Goal: Complete application form: Complete application form

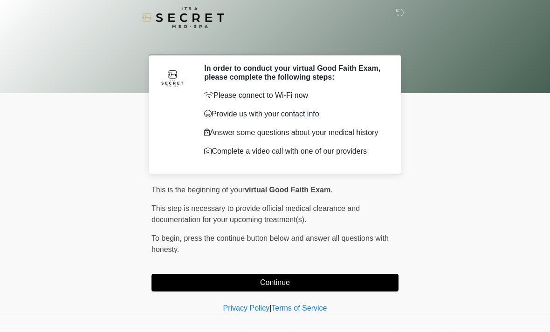
click at [266, 284] on button "Continue" at bounding box center [275, 283] width 247 height 18
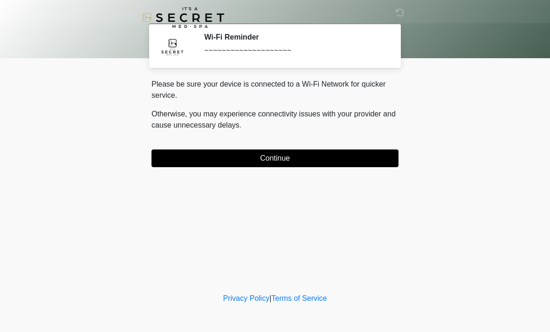
click at [235, 154] on button "Continue" at bounding box center [275, 159] width 247 height 18
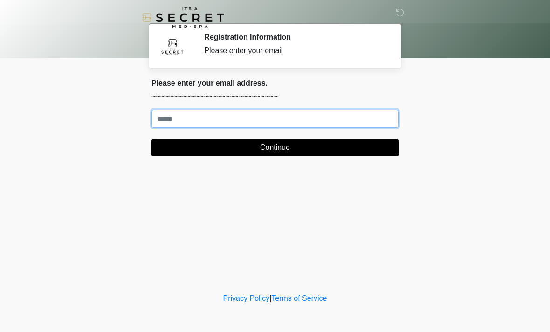
click at [174, 116] on input "Where should we email your treatment plan?" at bounding box center [275, 119] width 247 height 18
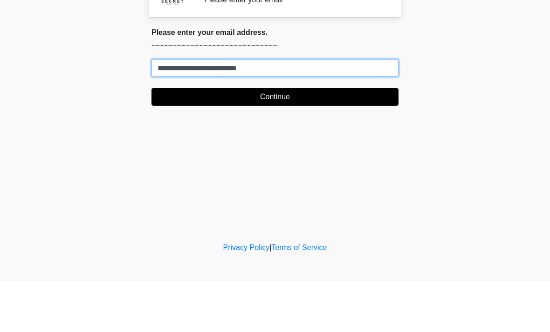
type input "**********"
click at [275, 139] on button "Continue" at bounding box center [275, 148] width 247 height 18
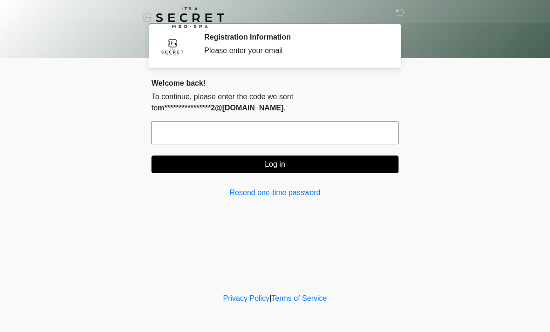
click at [322, 156] on button "Log in" at bounding box center [275, 165] width 247 height 18
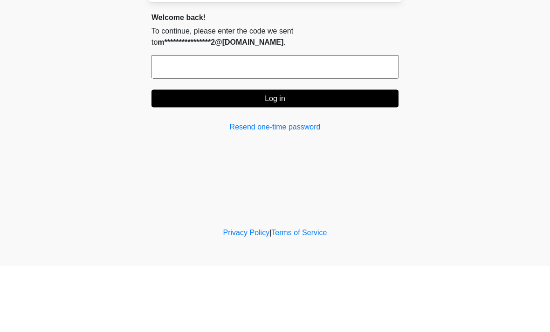
click at [350, 156] on button "Log in" at bounding box center [275, 165] width 247 height 18
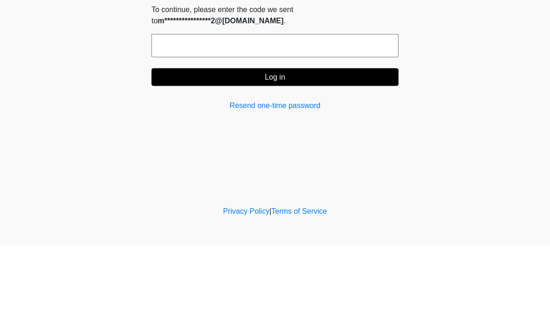
click at [308, 187] on link "Resend one-time password" at bounding box center [275, 192] width 247 height 11
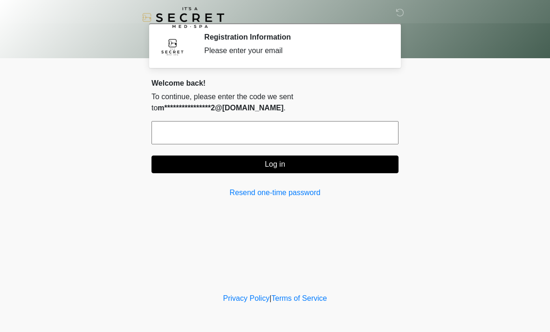
click at [187, 126] on input "text" at bounding box center [275, 132] width 247 height 23
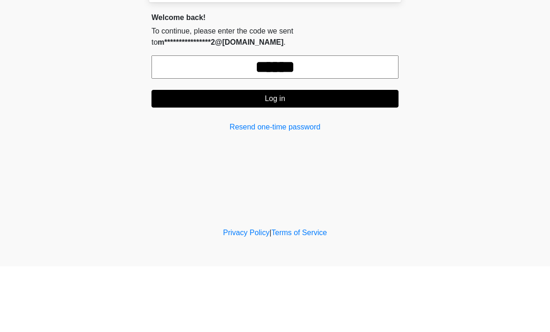
type input "******"
click at [282, 156] on button "Log in" at bounding box center [275, 165] width 247 height 18
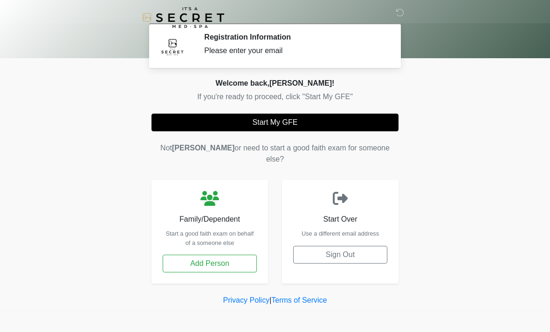
click at [289, 115] on button "Start My GFE" at bounding box center [275, 123] width 247 height 18
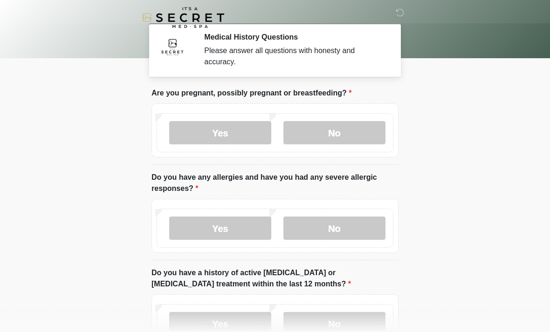
click at [359, 134] on label "No" at bounding box center [334, 132] width 102 height 23
click at [350, 221] on label "No" at bounding box center [334, 228] width 102 height 23
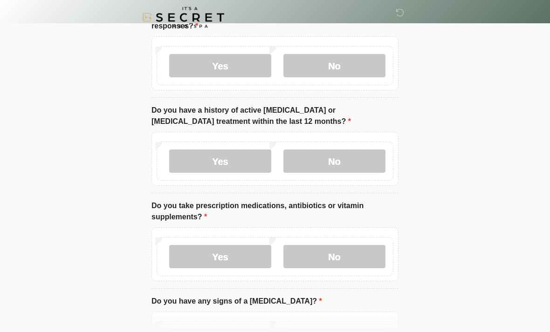
click at [332, 162] on label "No" at bounding box center [334, 161] width 102 height 23
click at [353, 257] on label "No" at bounding box center [334, 256] width 102 height 23
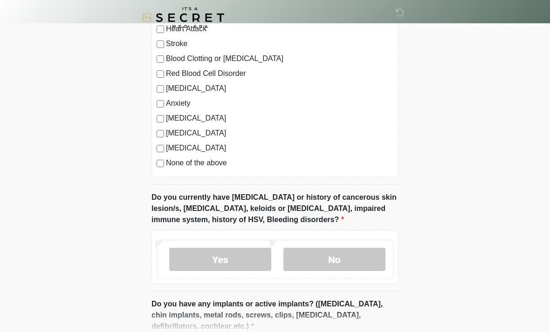
scroll to position [577, 0]
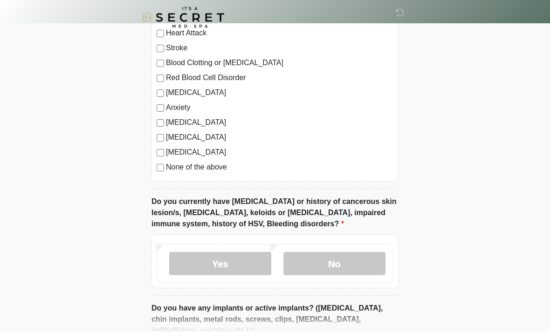
click at [329, 258] on label "No" at bounding box center [334, 264] width 102 height 23
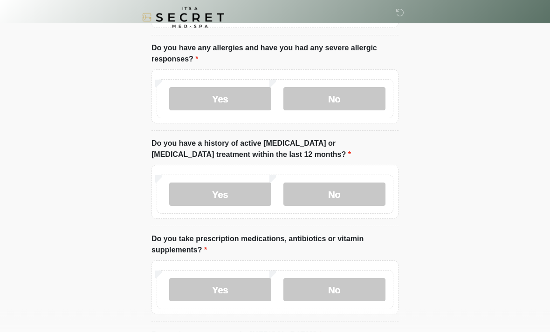
scroll to position [128, 0]
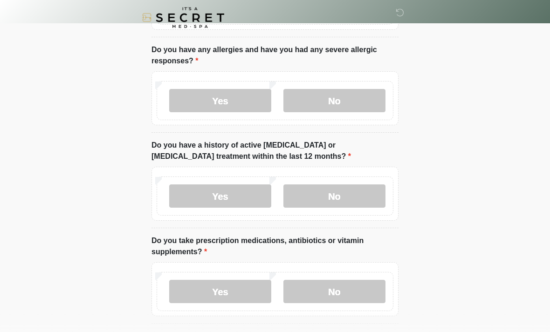
click at [238, 294] on label "Yes" at bounding box center [220, 291] width 102 height 23
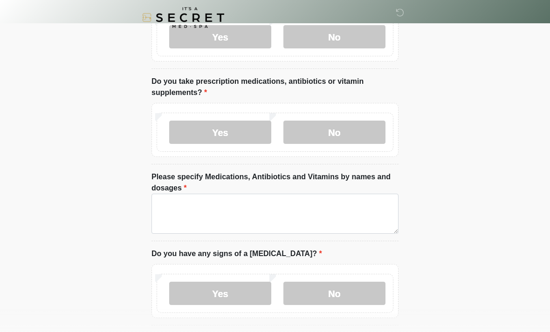
scroll to position [291, 0]
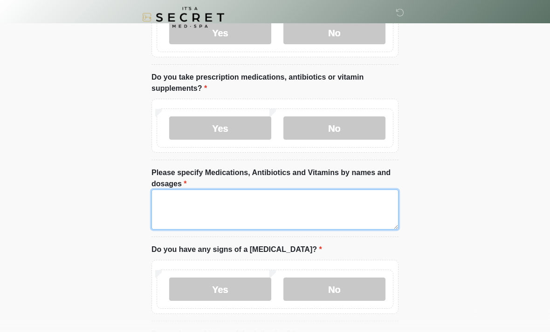
click at [310, 207] on textarea "Please specify Medications, Antibiotics and Vitamins by names and dosages" at bounding box center [275, 210] width 247 height 40
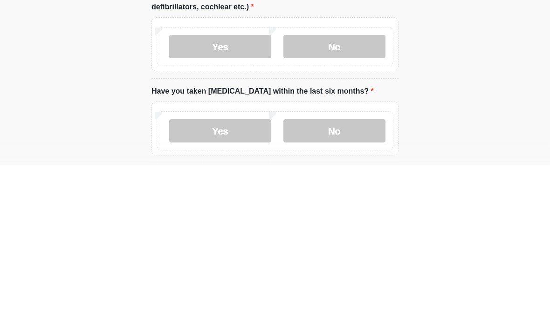
scroll to position [815, 0]
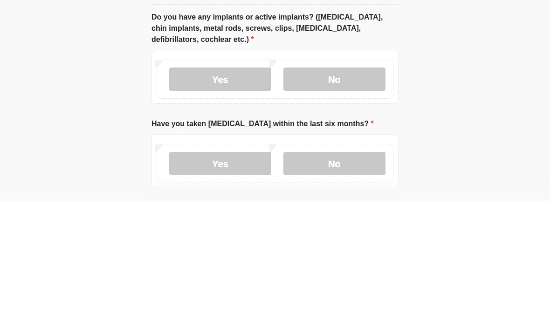
type textarea "**********"
click at [240, 199] on label "Yes" at bounding box center [220, 210] width 102 height 23
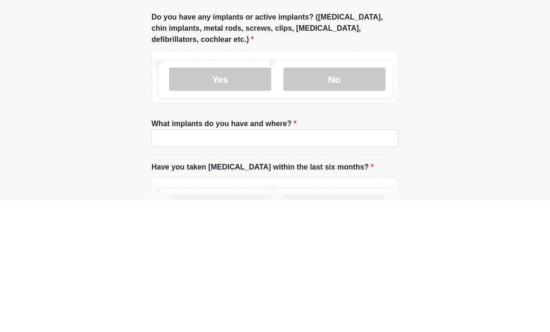
scroll to position [853, 0]
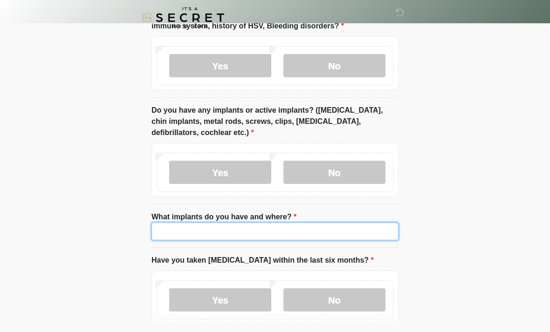
click at [252, 230] on input "What implants do you have and where?" at bounding box center [275, 232] width 247 height 18
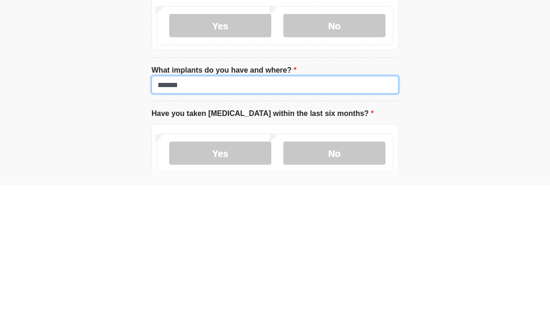
type input "******"
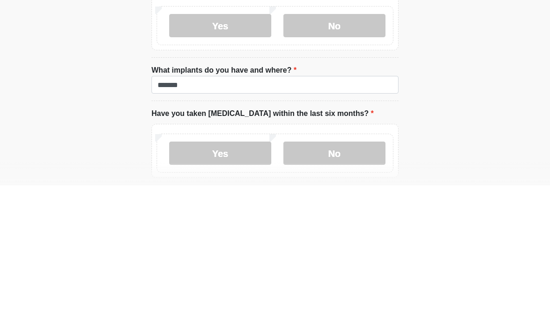
click at [349, 289] on label "No" at bounding box center [334, 300] width 102 height 23
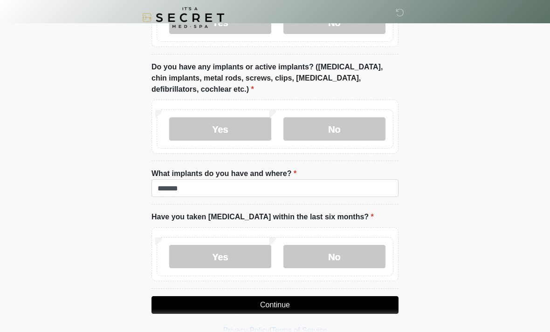
click at [358, 301] on button "Continue" at bounding box center [275, 306] width 247 height 18
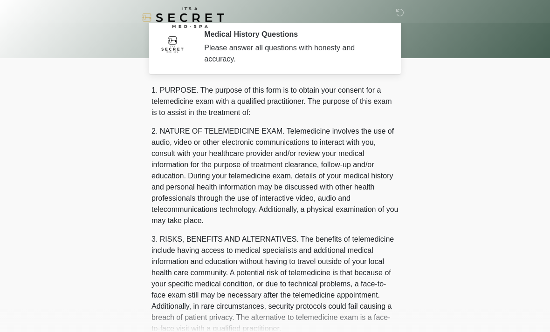
scroll to position [0, 0]
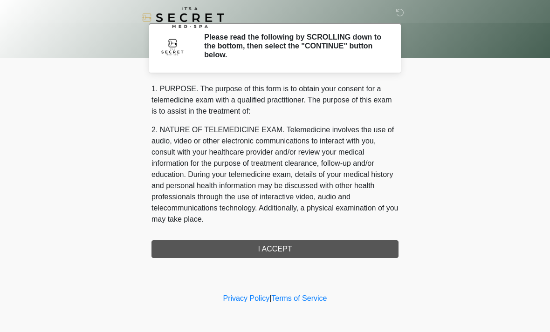
click at [349, 247] on div "1. PURPOSE. The purpose of this form is to obtain your consent for a telemedici…" at bounding box center [275, 170] width 247 height 175
click at [299, 248] on div "1. PURPOSE. The purpose of this form is to obtain your consent for a telemedici…" at bounding box center [275, 170] width 247 height 175
click at [332, 247] on div "1. PURPOSE. The purpose of this form is to obtain your consent for a telemedici…" at bounding box center [275, 170] width 247 height 175
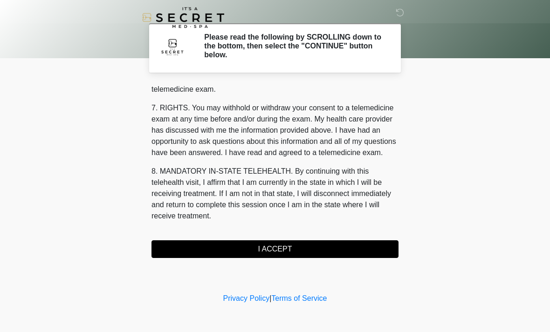
scroll to position [395, 0]
click at [335, 252] on button "I ACCEPT" at bounding box center [275, 250] width 247 height 18
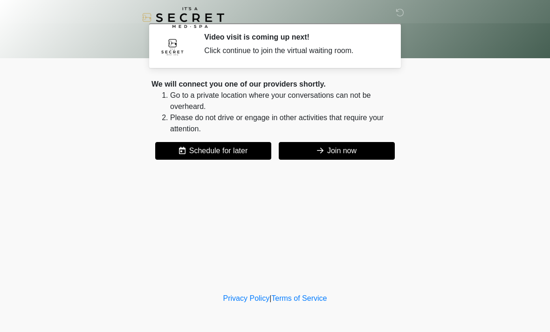
click at [348, 151] on button "Join now" at bounding box center [337, 151] width 116 height 18
